Goal: Find specific page/section: Find specific page/section

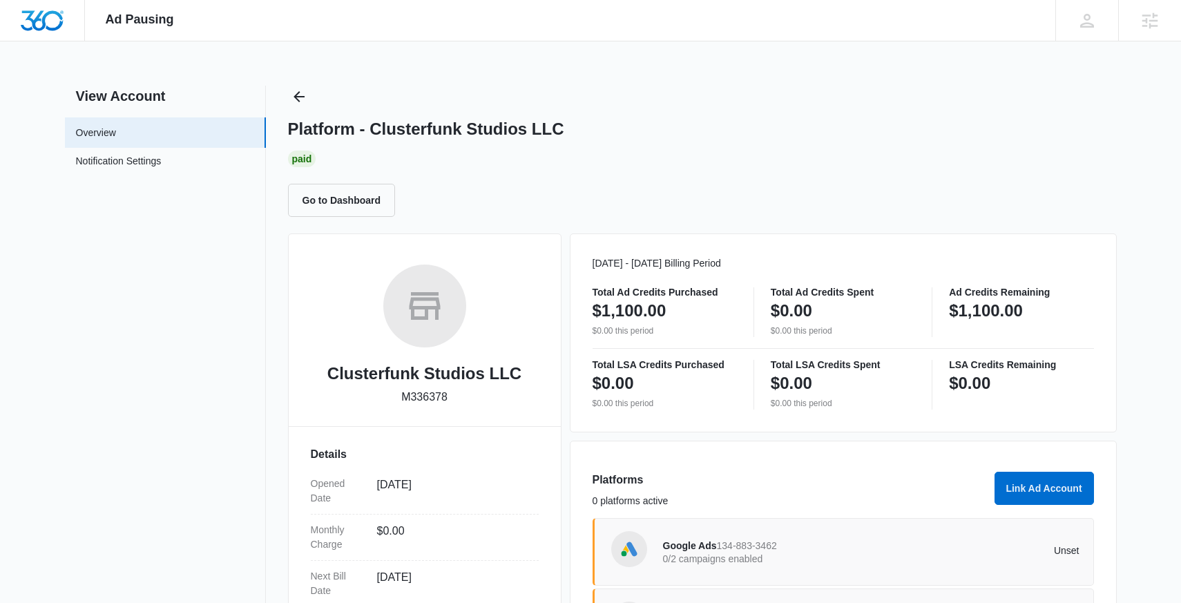
scroll to position [229, 0]
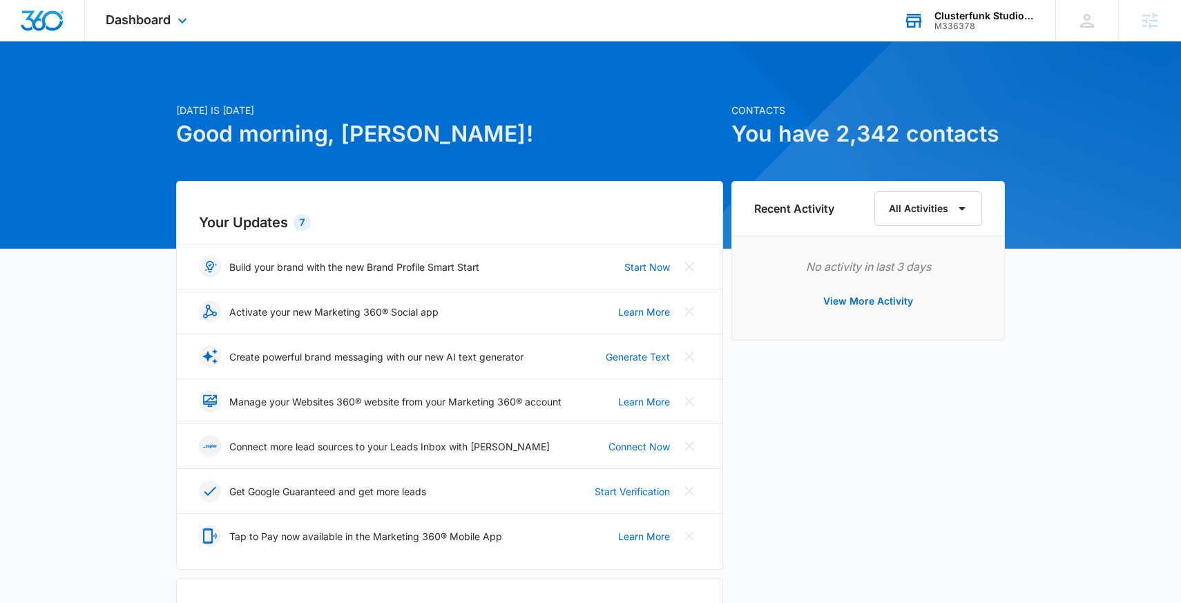
click at [954, 29] on div "M336378" at bounding box center [984, 26] width 101 height 10
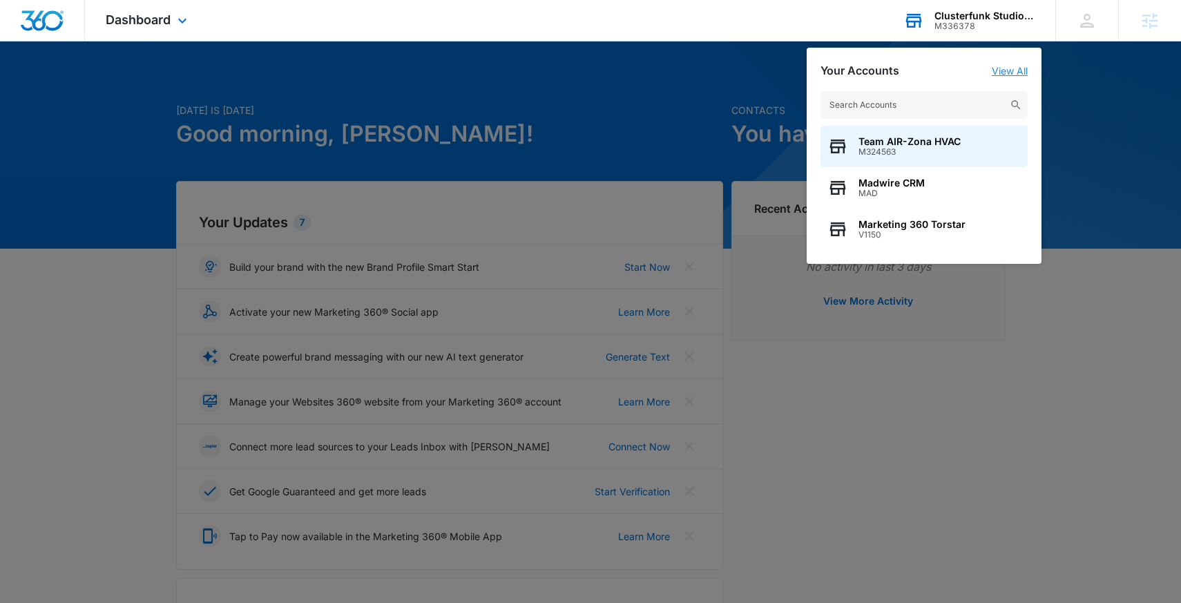
click at [1014, 73] on link "View All" at bounding box center [1010, 71] width 36 height 12
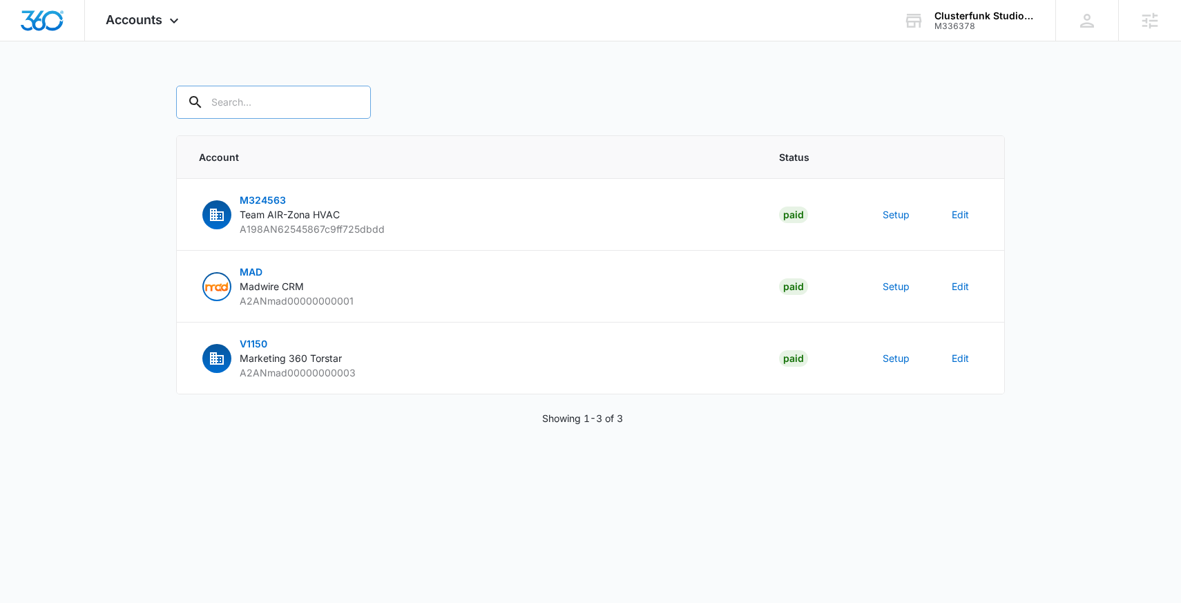
click at [285, 97] on input "text" at bounding box center [273, 102] width 195 height 33
paste input "M336378"
type input "M336378"
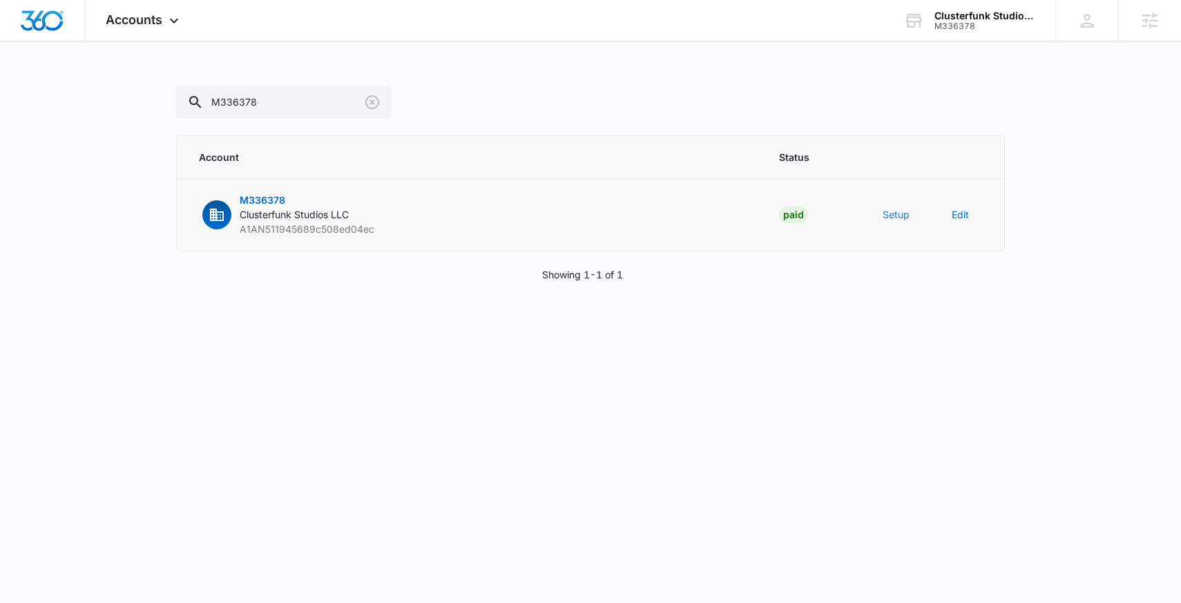
click at [893, 212] on button "Setup" at bounding box center [895, 214] width 27 height 15
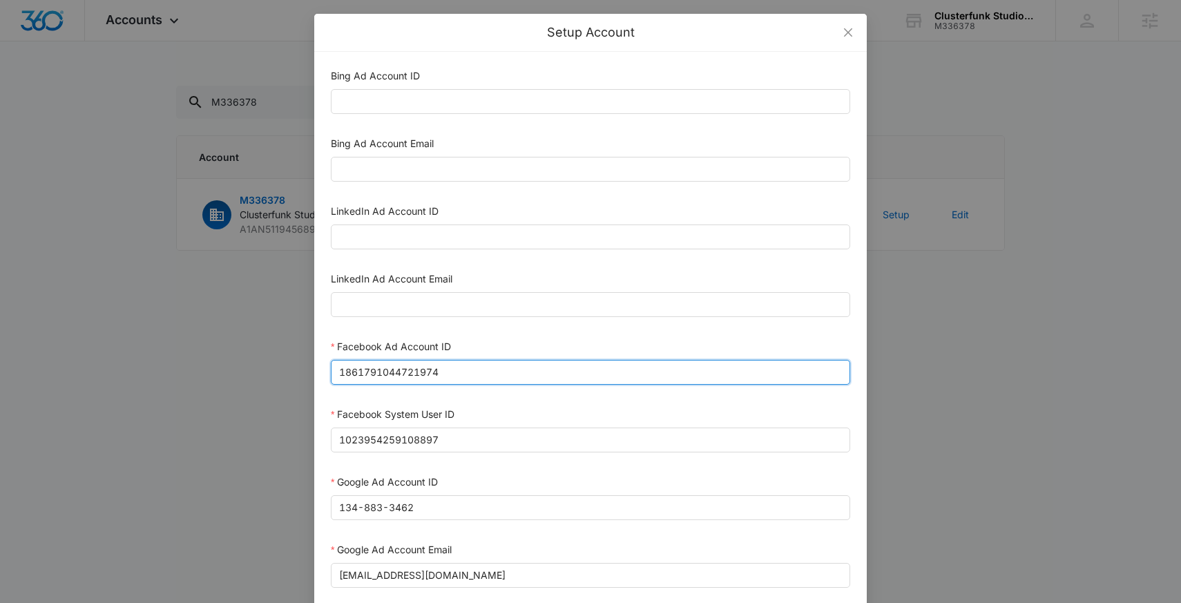
click at [539, 370] on input "1861791044721974" at bounding box center [590, 372] width 519 height 25
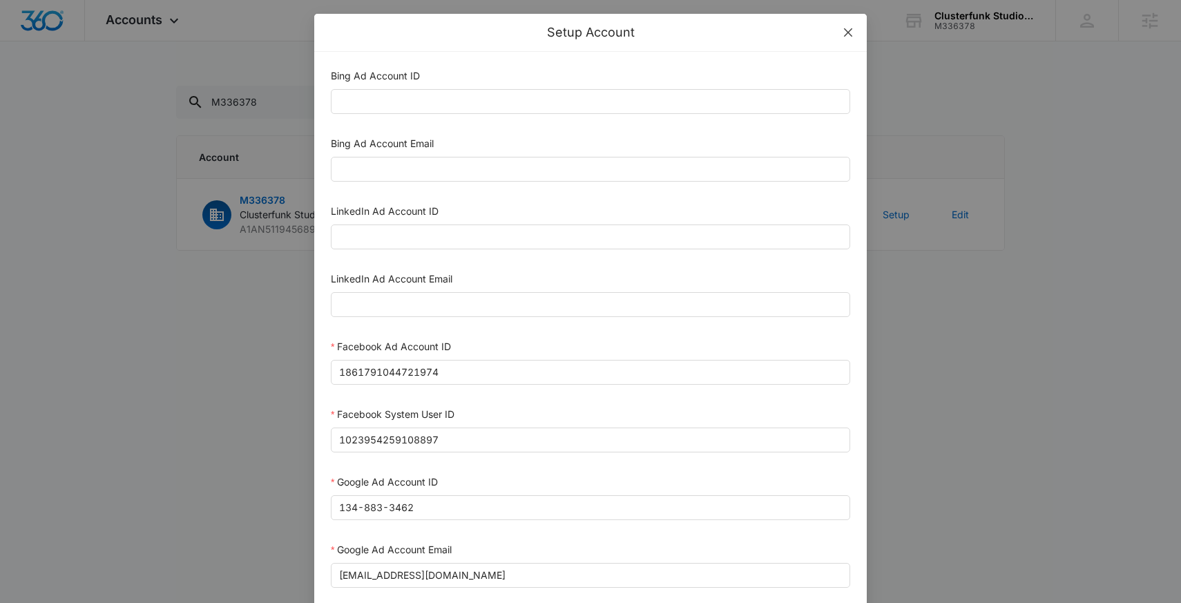
click at [840, 27] on span "Close" at bounding box center [847, 32] width 37 height 37
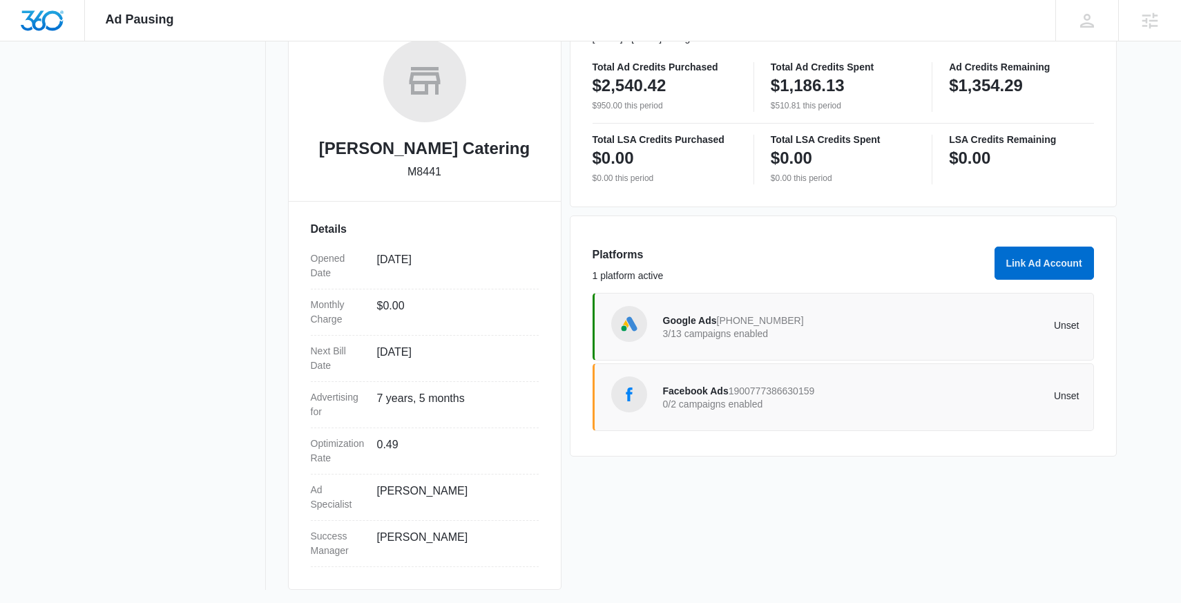
scroll to position [229, 0]
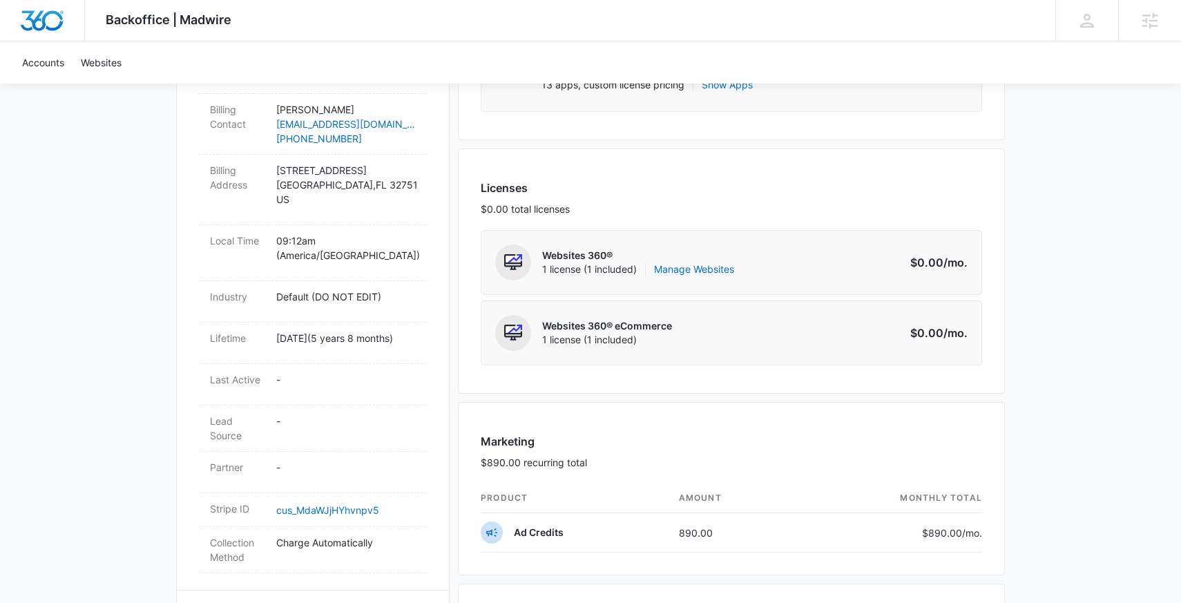
scroll to position [363, 0]
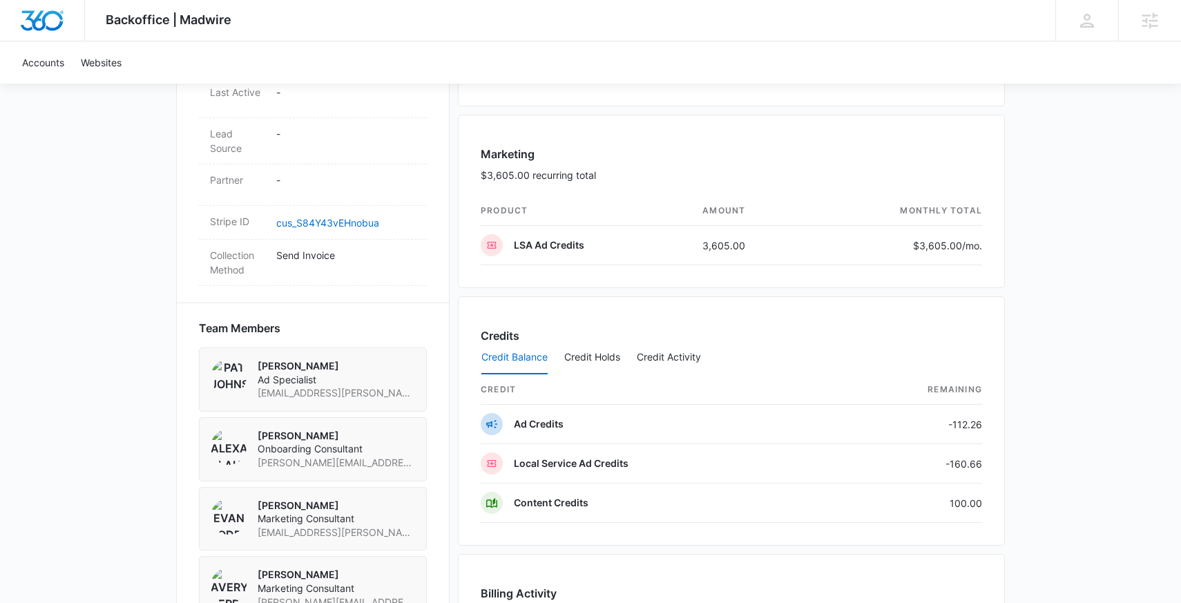
scroll to position [776, 0]
